Goal: Information Seeking & Learning: Learn about a topic

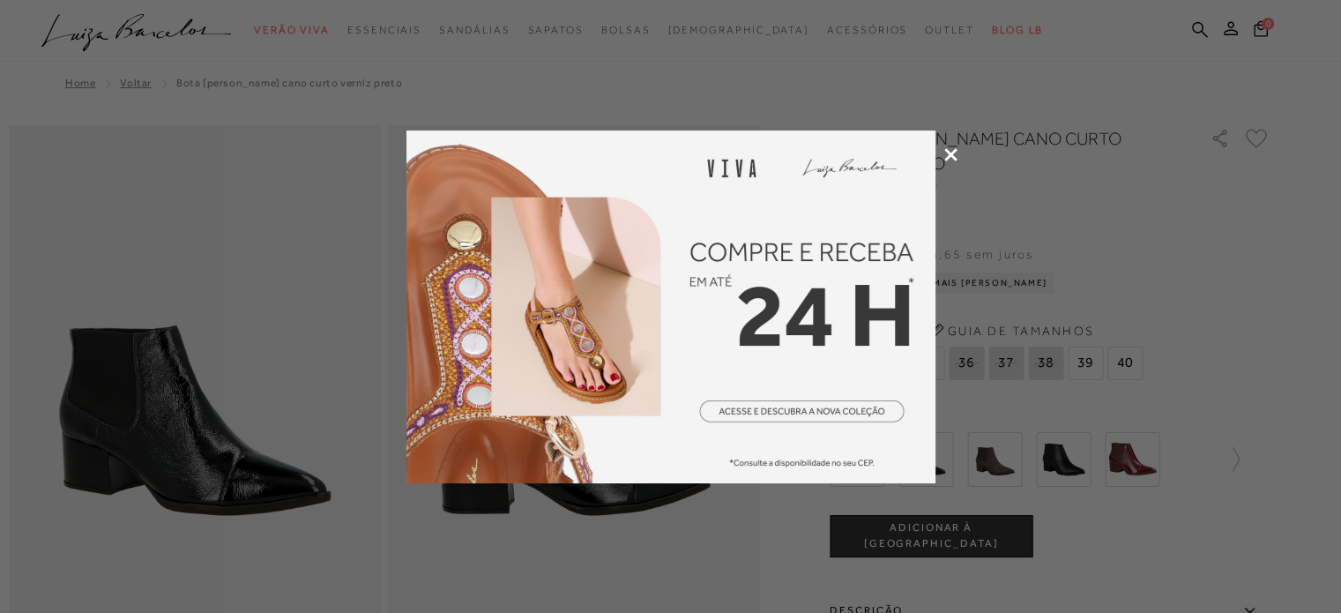
click at [949, 151] on icon at bounding box center [950, 154] width 13 height 13
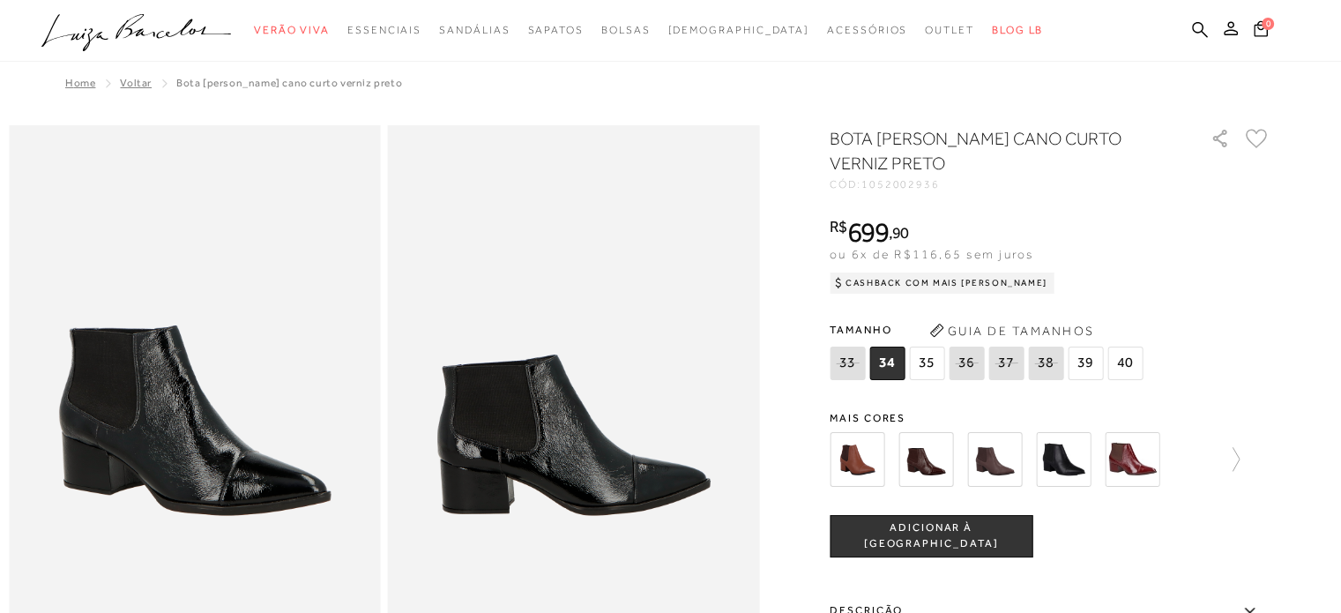
drag, startPoint x: 949, startPoint y: 151, endPoint x: 570, endPoint y: -26, distance: 417.3
click at [570, 0] on html "Página de detalhes do produto de BOTA CHELSEA CANO CURTO VERNIZ PRETO está carr…" at bounding box center [670, 306] width 1341 height 613
click at [1075, 467] on img at bounding box center [1063, 459] width 55 height 55
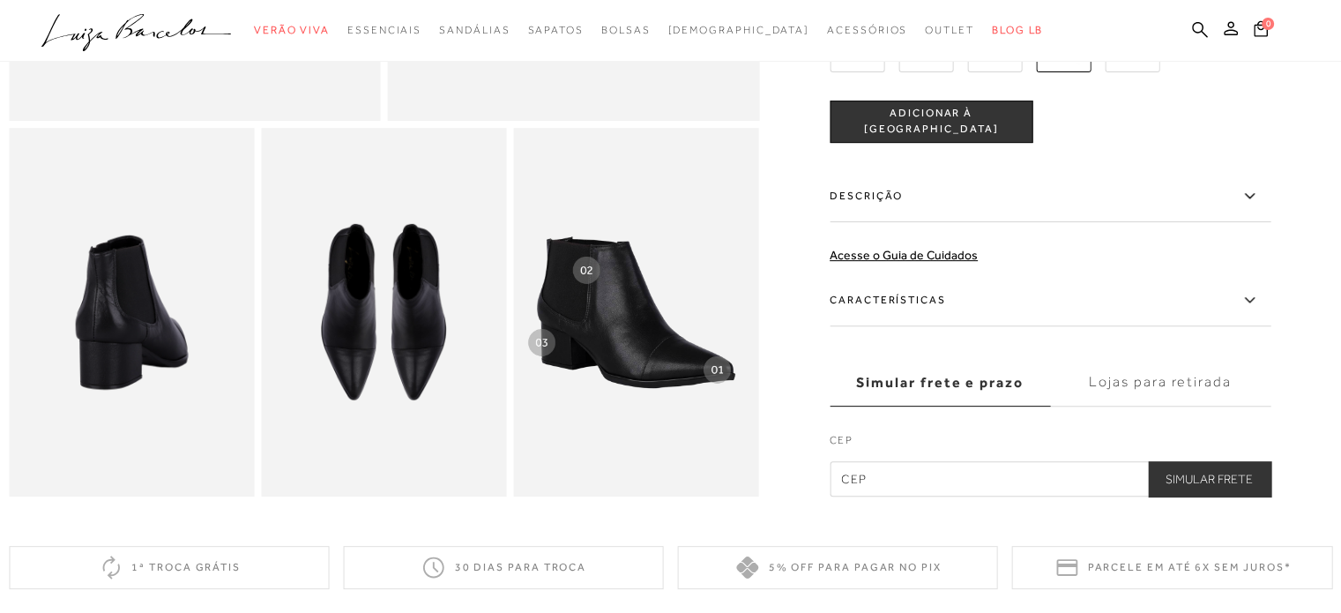
scroll to position [568, 0]
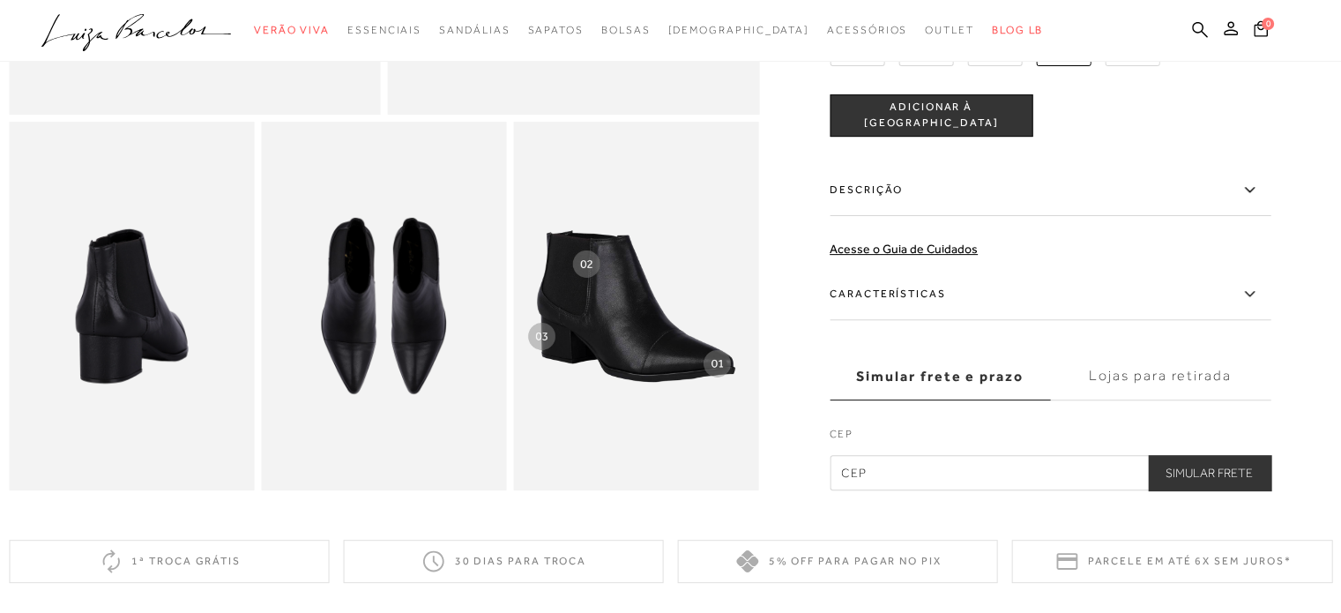
click at [1256, 305] on icon at bounding box center [1249, 294] width 21 height 22
click at [0, 0] on input "Características" at bounding box center [0, 0] width 0 height 0
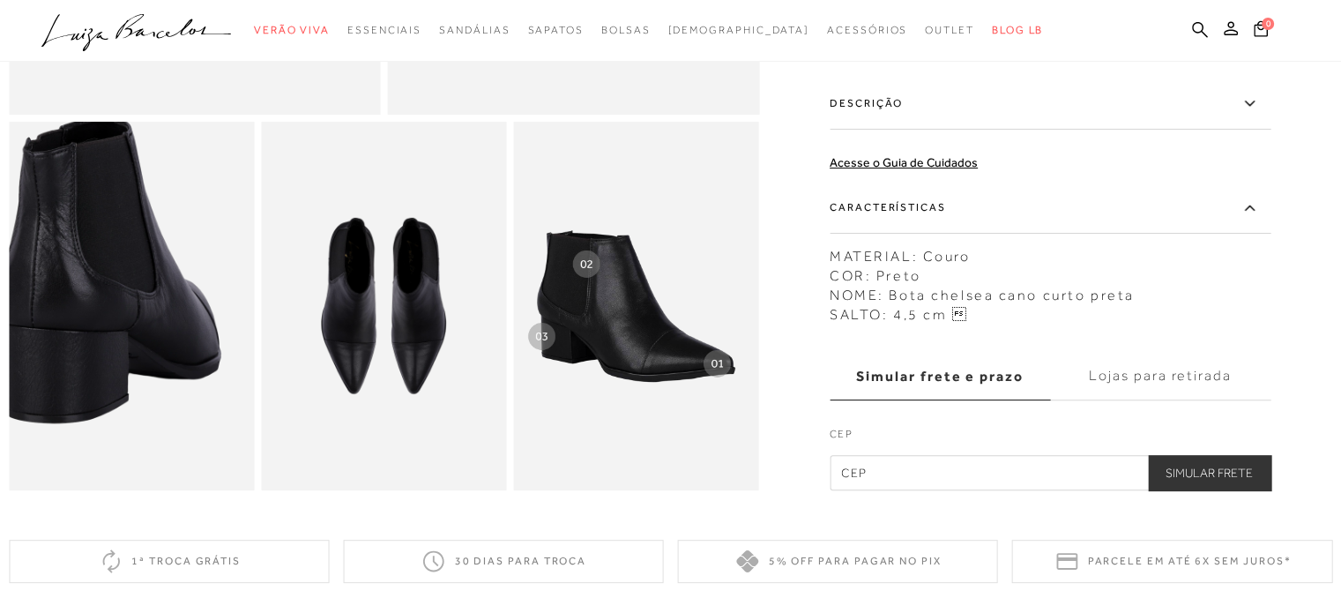
click at [151, 355] on img at bounding box center [107, 269] width 491 height 736
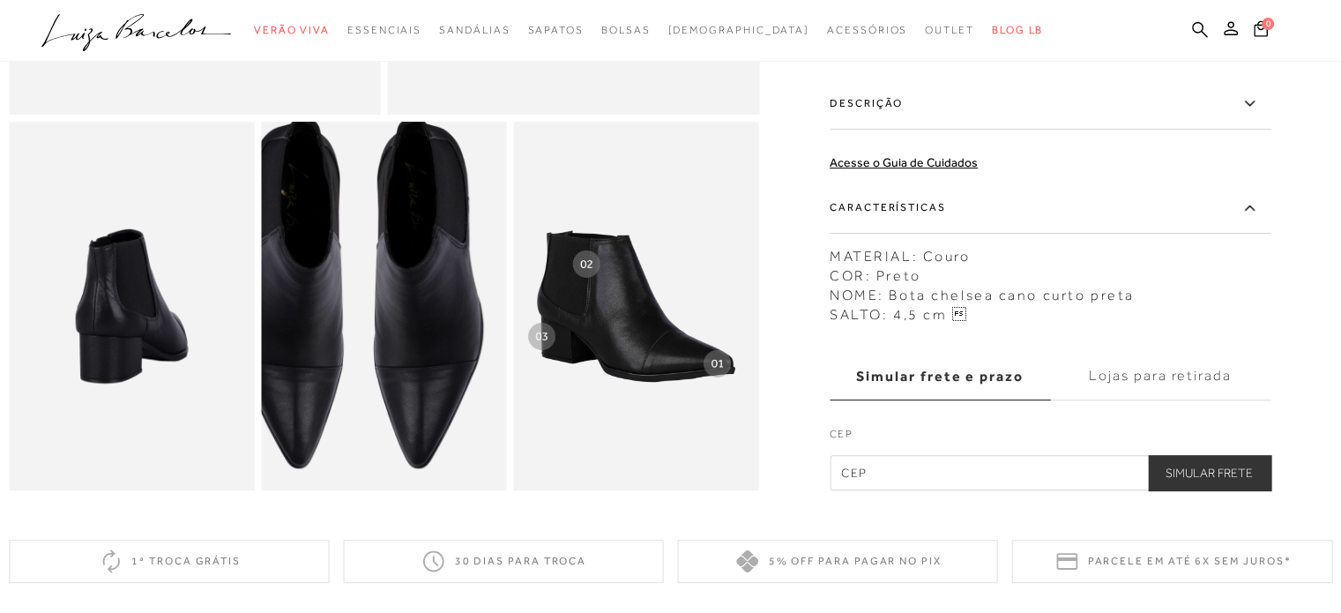
click at [409, 331] on img at bounding box center [359, 294] width 491 height 736
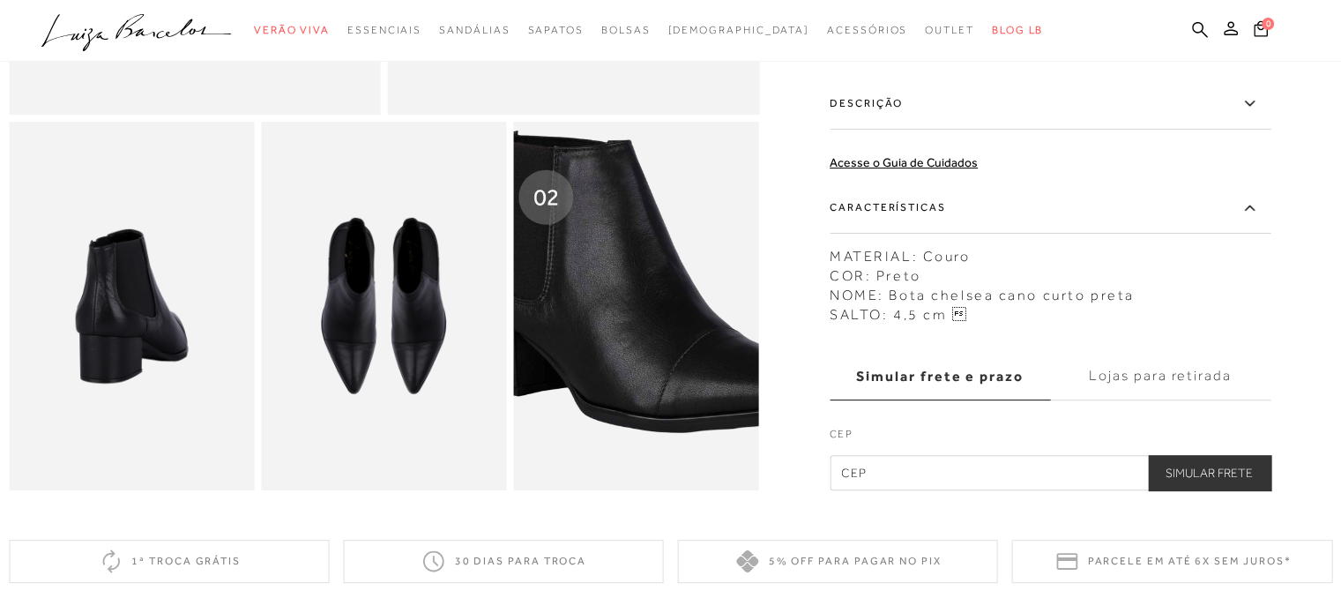
click at [631, 343] on img at bounding box center [645, 282] width 491 height 736
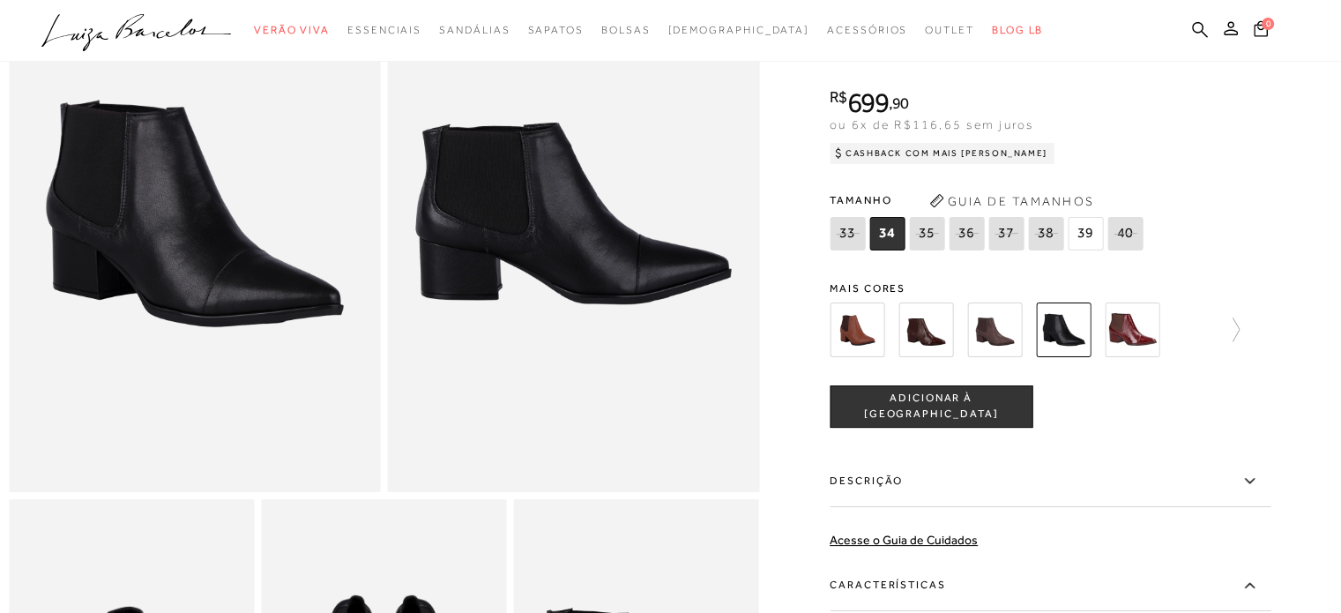
scroll to position [123, 0]
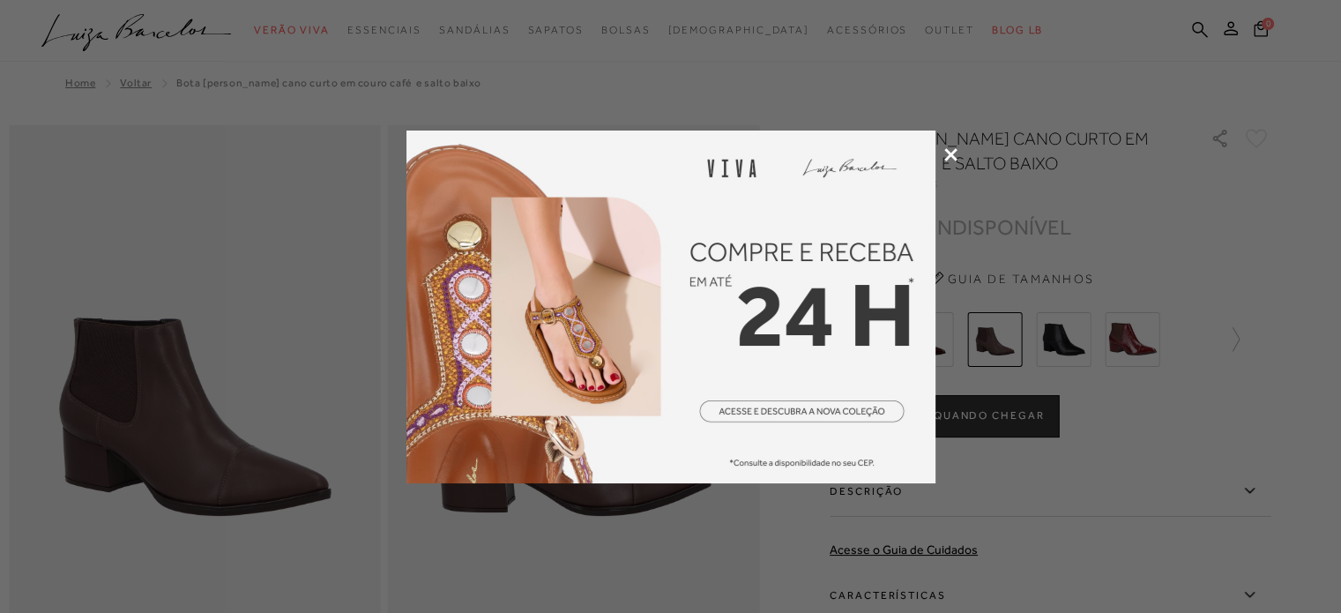
click at [946, 156] on icon at bounding box center [950, 154] width 13 height 13
